Goal: Use online tool/utility: Utilize a website feature to perform a specific function

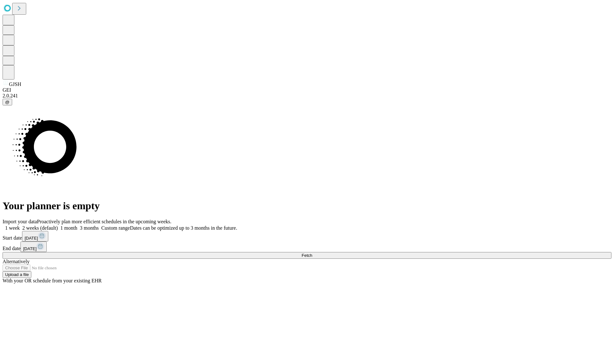
click at [312, 253] on span "Fetch" at bounding box center [306, 255] width 11 height 5
